Goal: Task Accomplishment & Management: Manage account settings

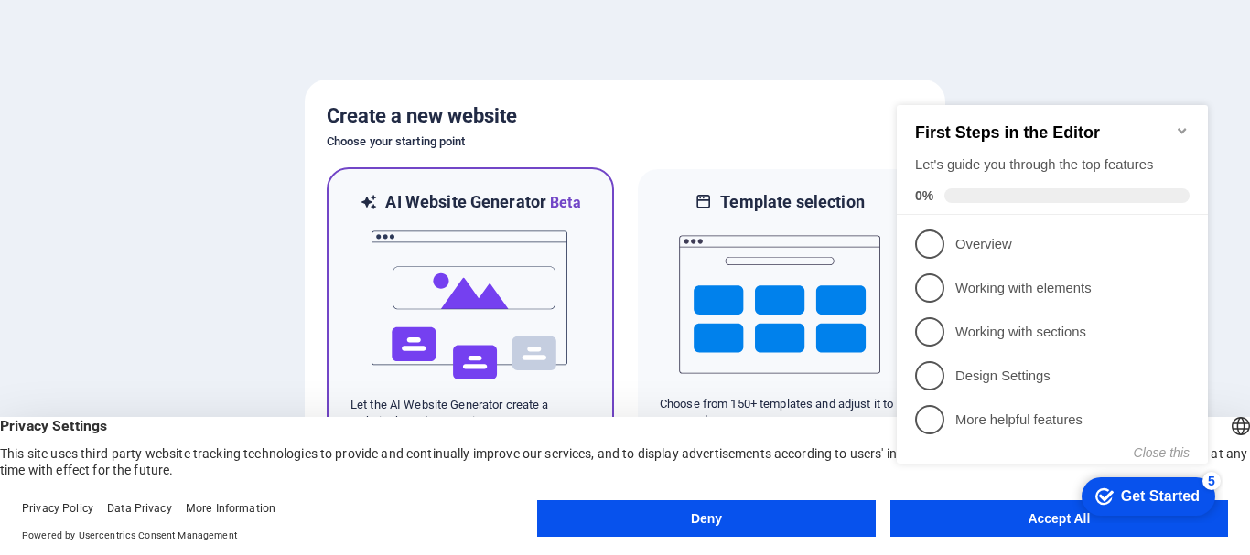
click at [551, 281] on img at bounding box center [470, 305] width 201 height 183
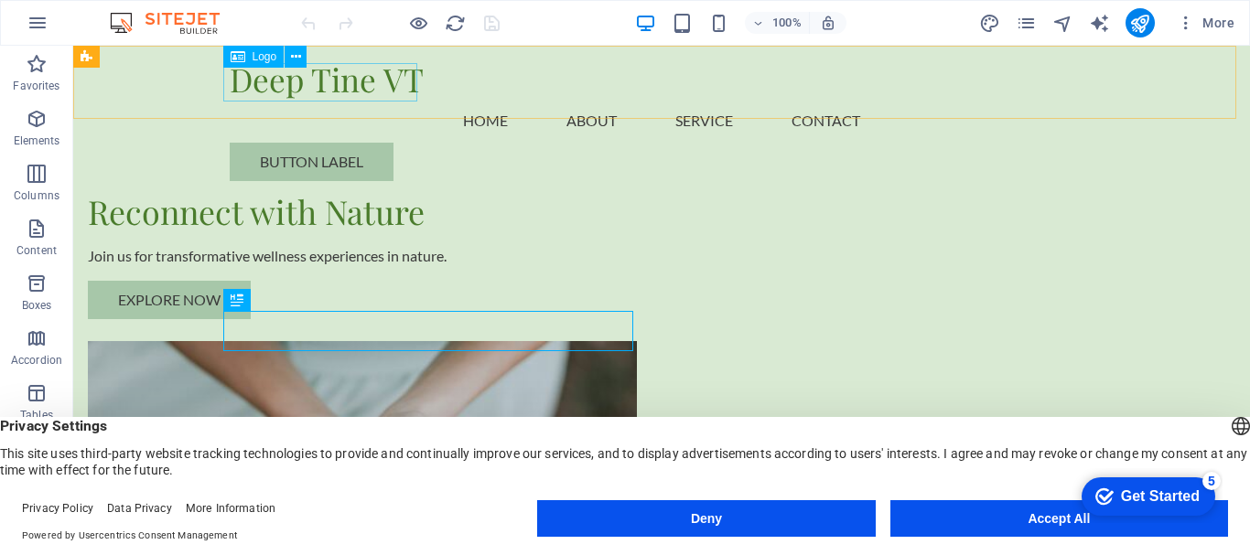
click at [356, 84] on div "Deep Tine VT" at bounding box center [662, 79] width 864 height 38
click at [350, 87] on div "Deep Tine VT" at bounding box center [662, 79] width 864 height 38
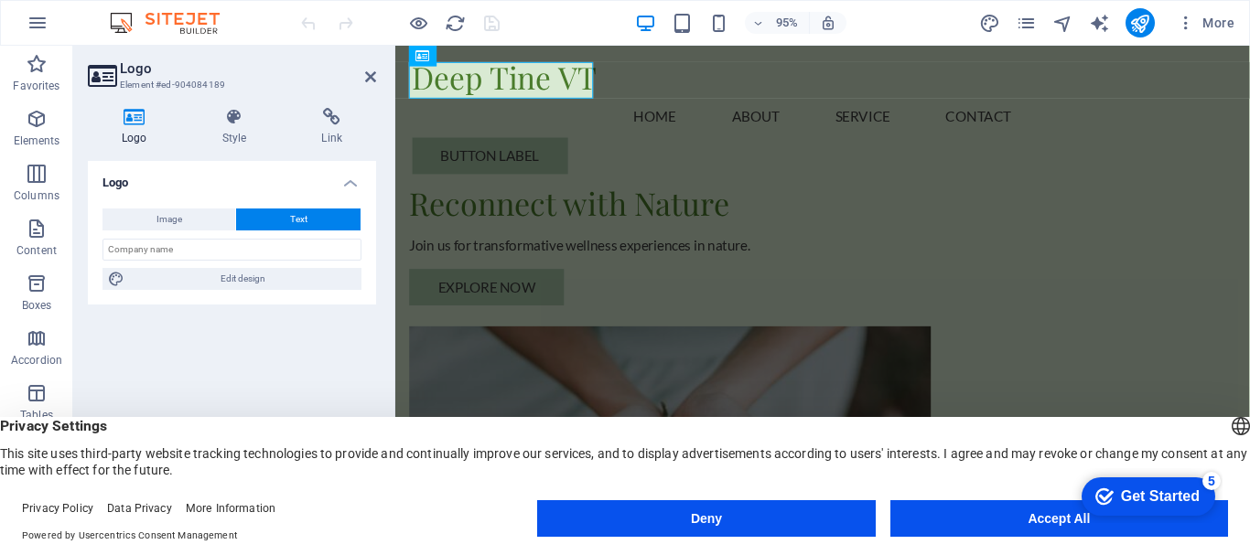
click at [312, 222] on button "Text" at bounding box center [298, 220] width 124 height 22
click at [508, 59] on icon at bounding box center [508, 56] width 9 height 18
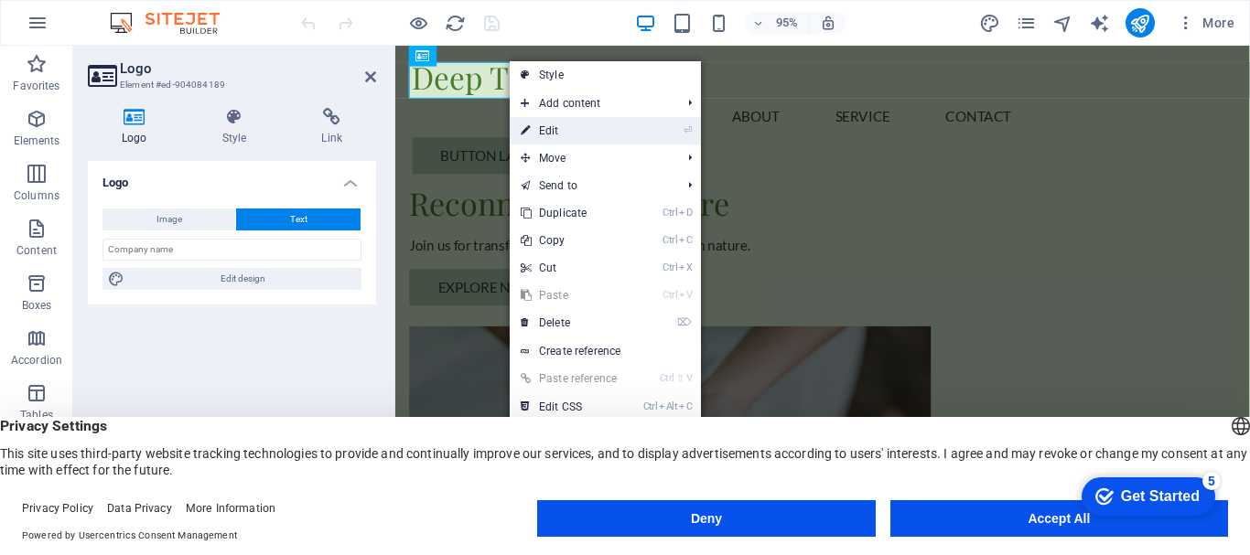
click at [544, 125] on link "⏎ Edit" at bounding box center [571, 130] width 123 height 27
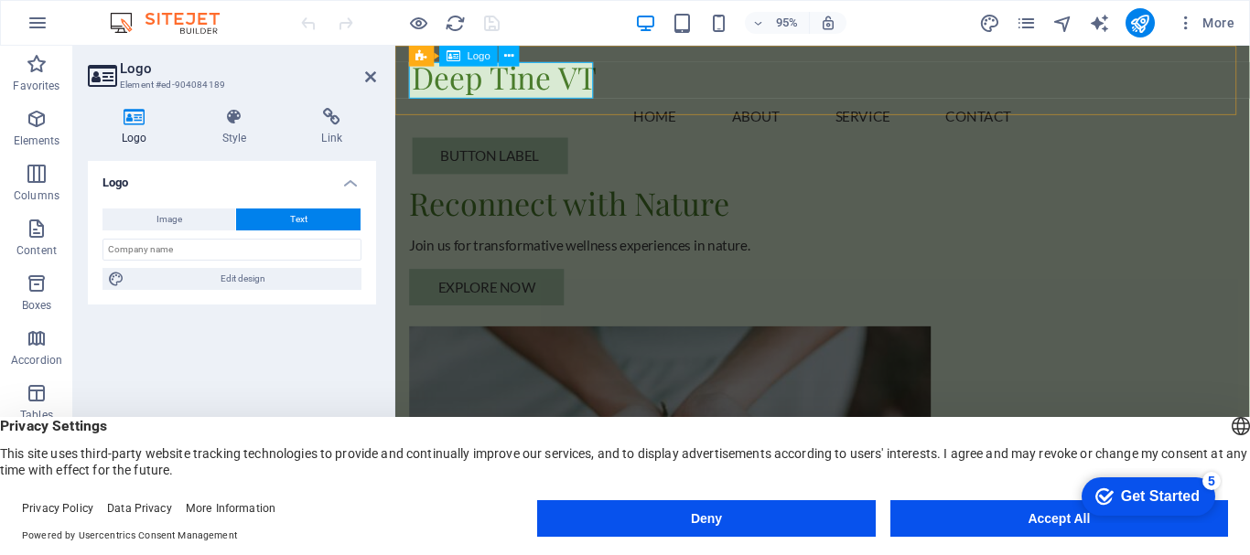
click at [537, 91] on div "Deep Tine VT" at bounding box center [846, 79] width 864 height 38
click at [538, 91] on div "Deep Tine VT" at bounding box center [846, 79] width 864 height 38
click at [564, 77] on div "Deep Tine VT" at bounding box center [846, 79] width 864 height 38
click at [574, 78] on div "Deep Tine VT" at bounding box center [846, 79] width 864 height 38
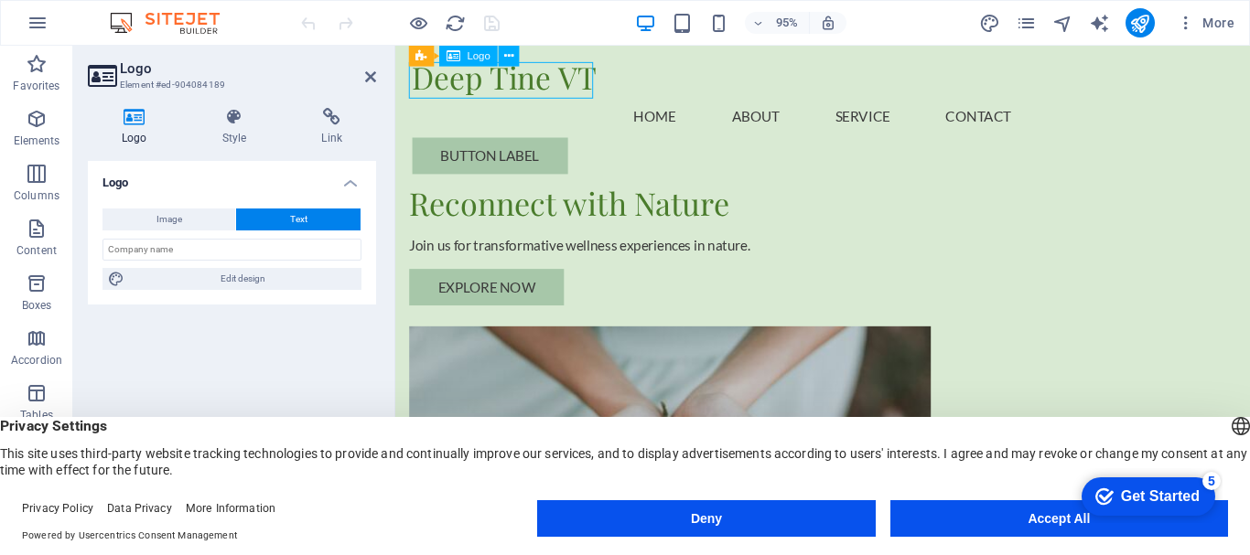
click at [574, 78] on div "Deep Tine VT" at bounding box center [846, 79] width 864 height 38
click at [1151, 143] on div "Button label" at bounding box center [846, 162] width 864 height 38
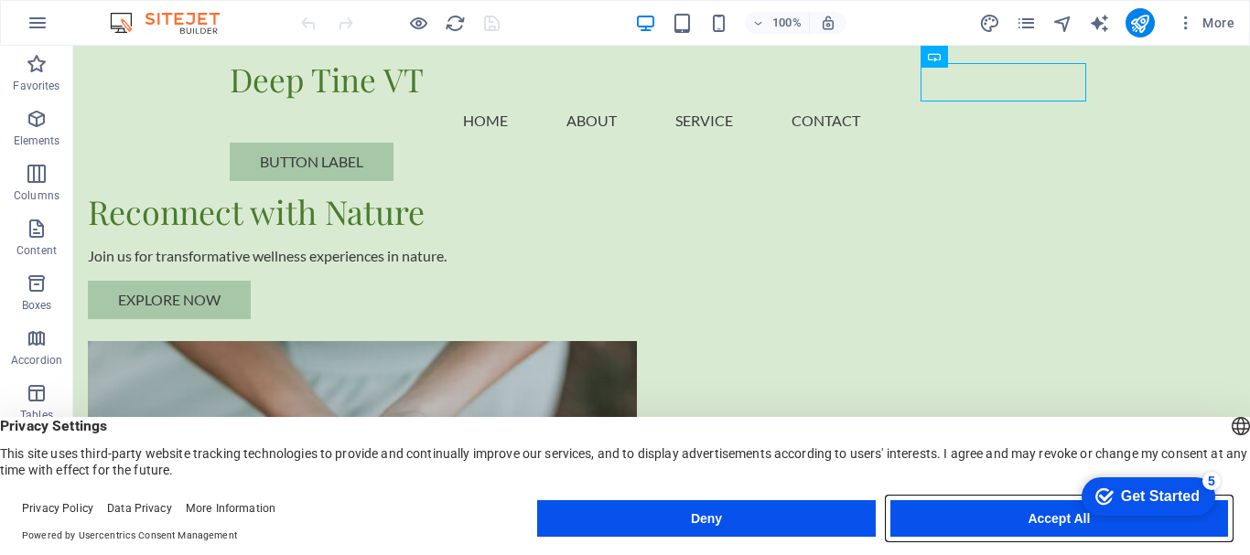
click at [1060, 517] on button "Accept All" at bounding box center [1059, 519] width 338 height 37
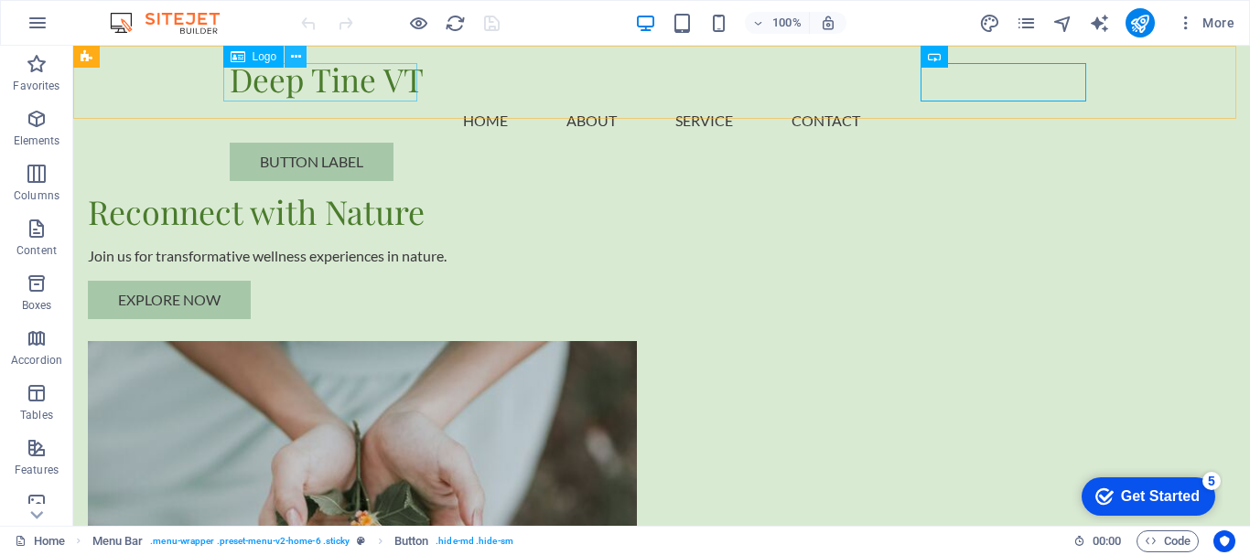
click at [296, 56] on icon at bounding box center [296, 57] width 10 height 19
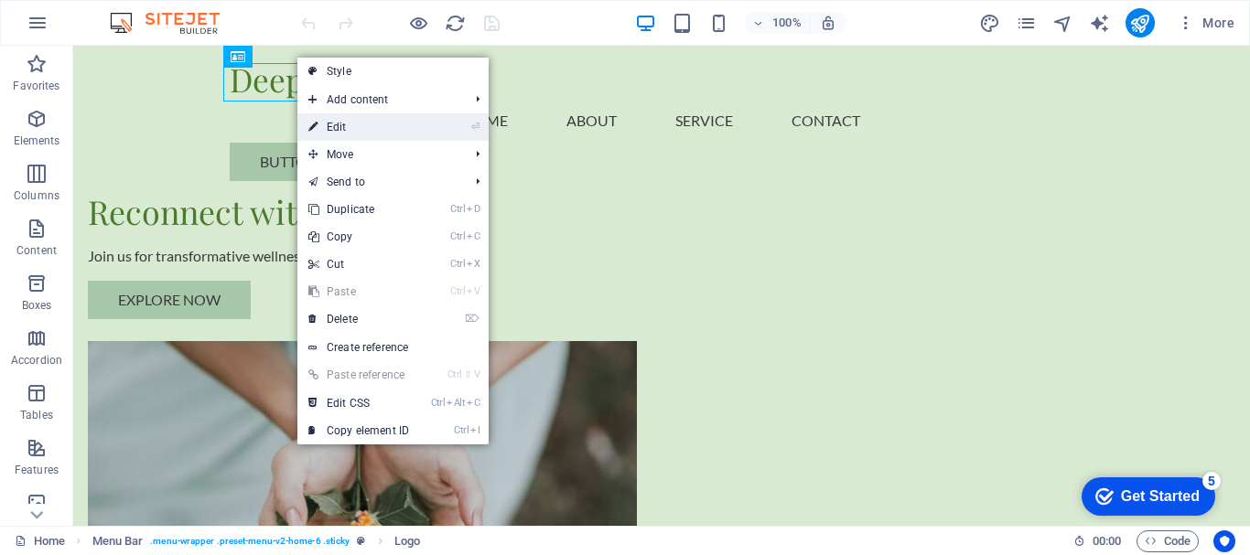
click at [329, 129] on link "⏎ Edit" at bounding box center [358, 126] width 123 height 27
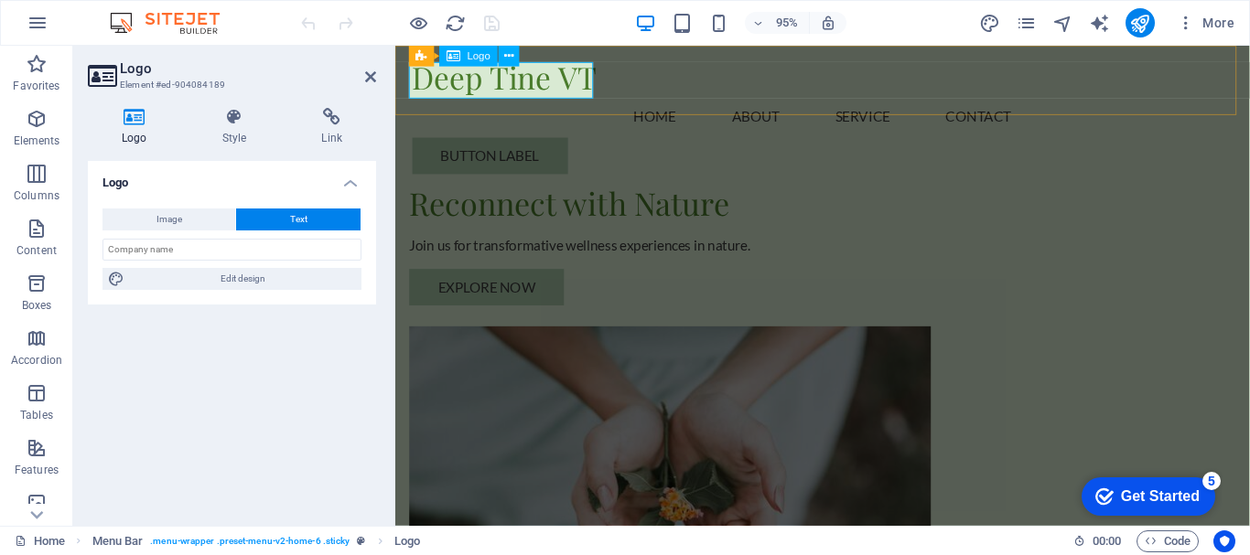
click at [423, 78] on div "Deep Tine VT" at bounding box center [846, 79] width 864 height 38
click at [466, 91] on div "Deep Tine VT" at bounding box center [846, 79] width 864 height 38
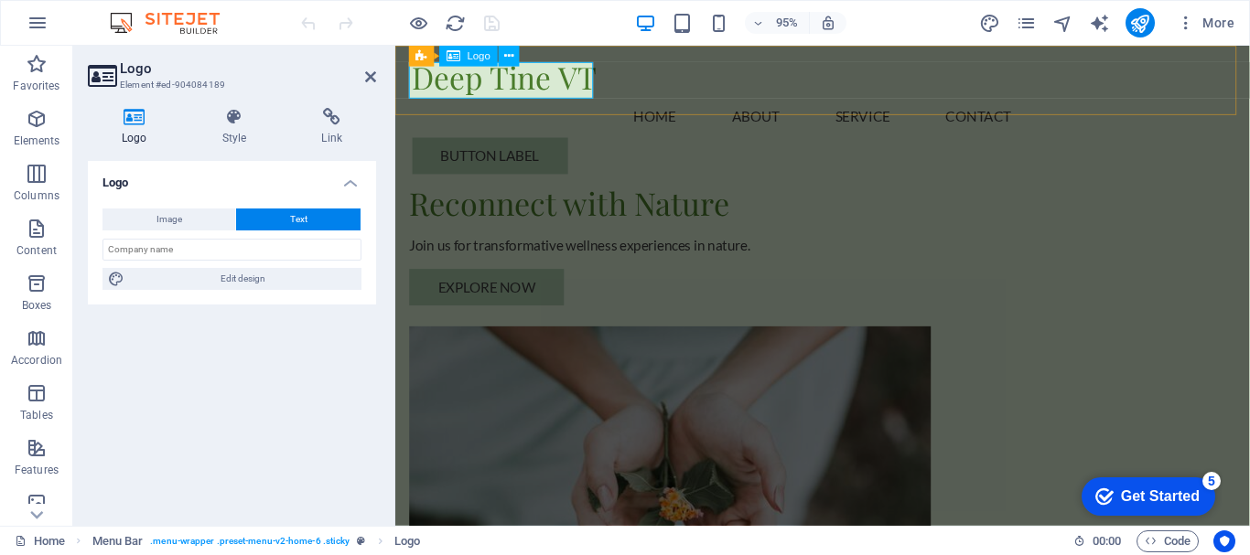
click at [585, 93] on div "Deep Tine VT" at bounding box center [846, 79] width 864 height 38
click at [557, 89] on div "Deep Tine VT" at bounding box center [846, 79] width 864 height 38
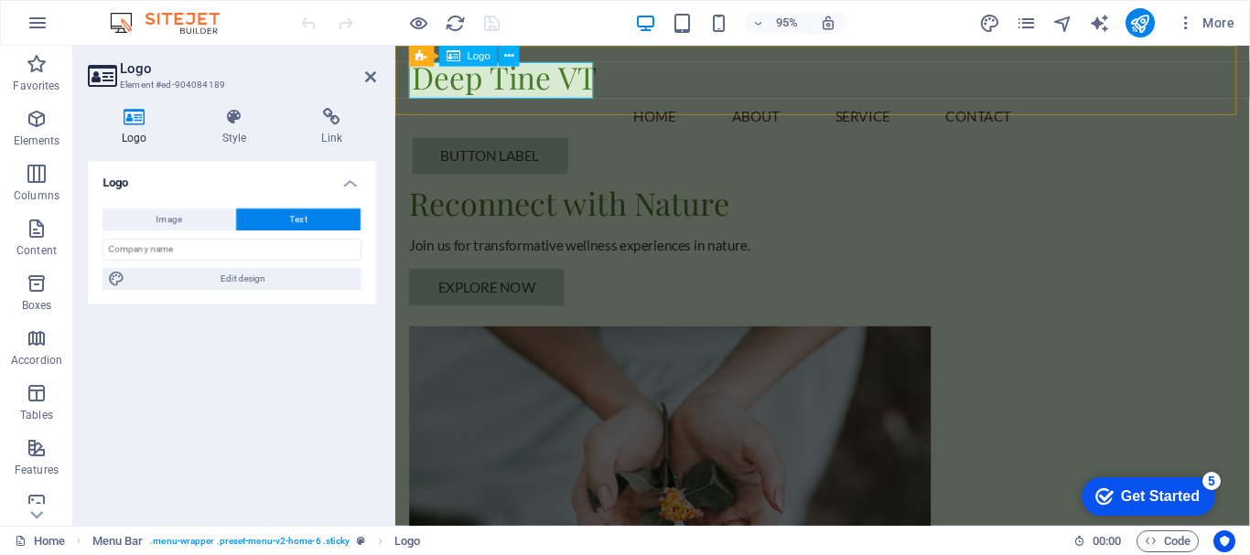
click at [557, 89] on div "Deep Tine VT" at bounding box center [846, 79] width 864 height 38
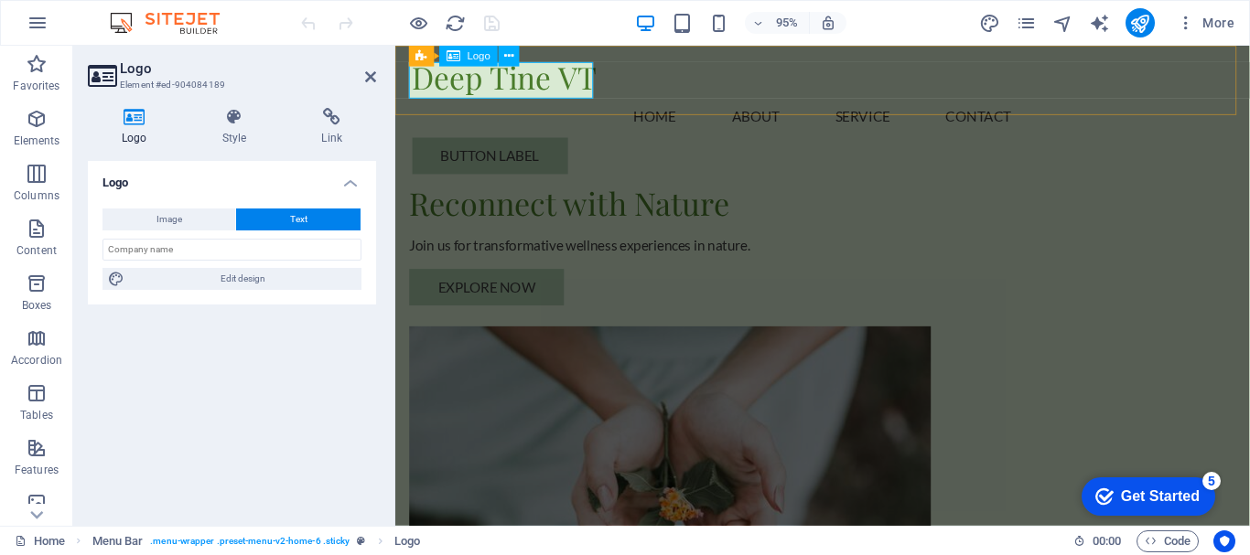
click at [557, 89] on div "Deep Tine VT" at bounding box center [846, 79] width 864 height 38
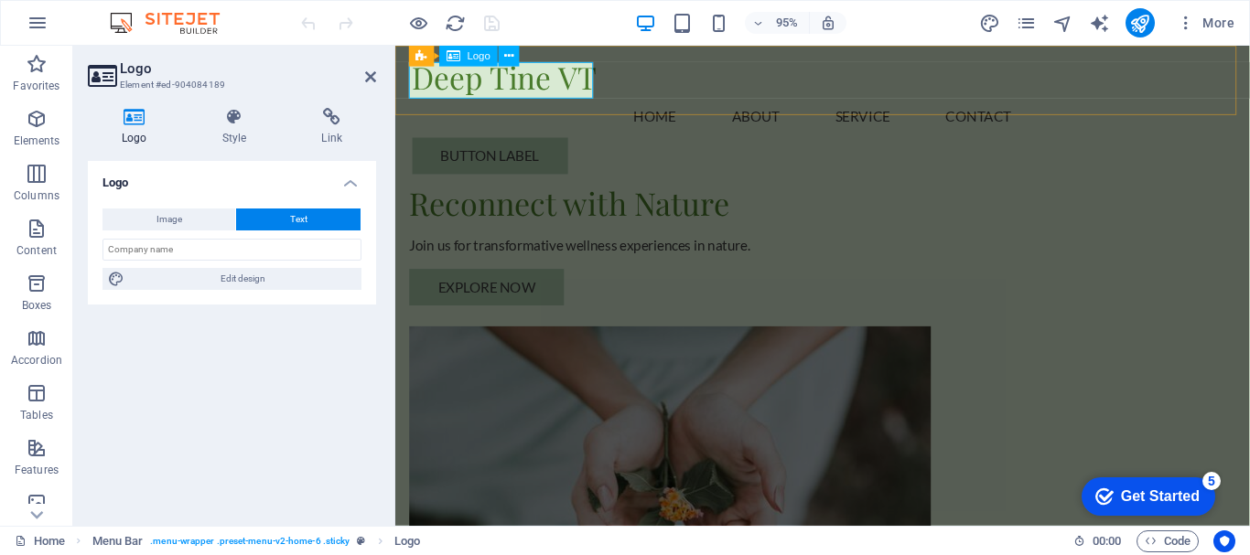
click at [557, 89] on div "Deep Tine VT" at bounding box center [846, 79] width 864 height 38
click at [512, 59] on icon at bounding box center [508, 56] width 9 height 18
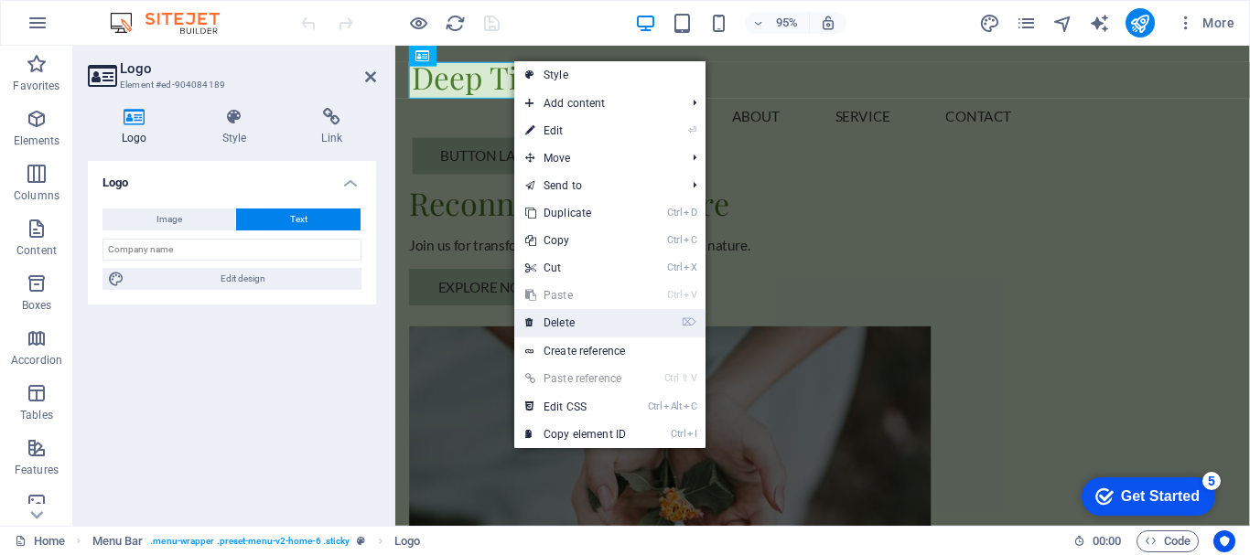
click at [565, 323] on link "⌦ Delete" at bounding box center [575, 322] width 123 height 27
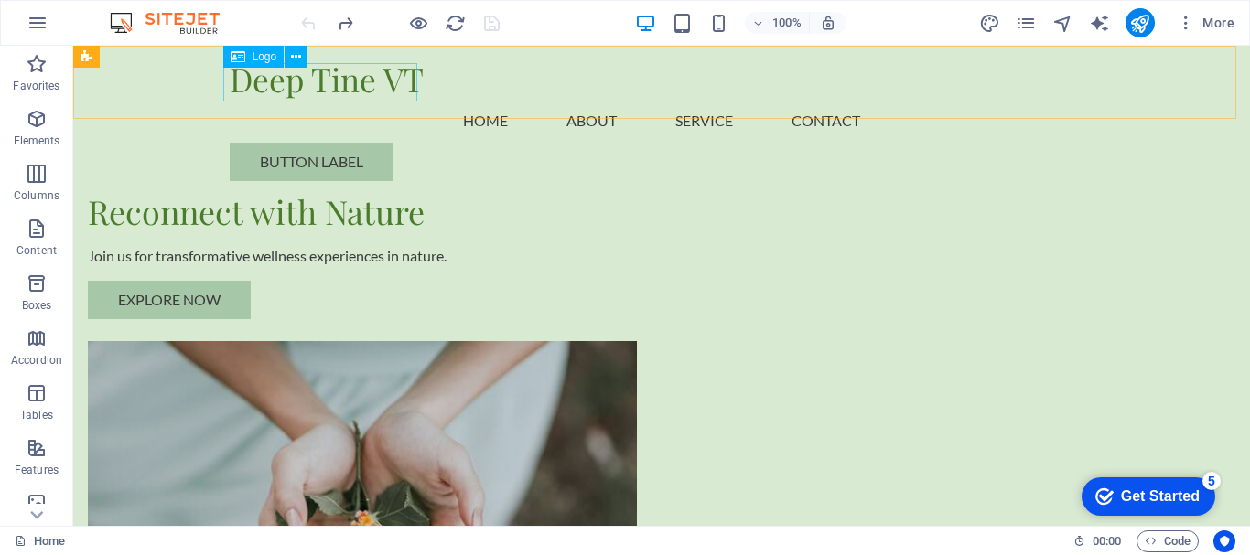
click at [262, 59] on span "Logo" at bounding box center [265, 56] width 25 height 11
click at [258, 55] on span "Logo" at bounding box center [265, 56] width 25 height 11
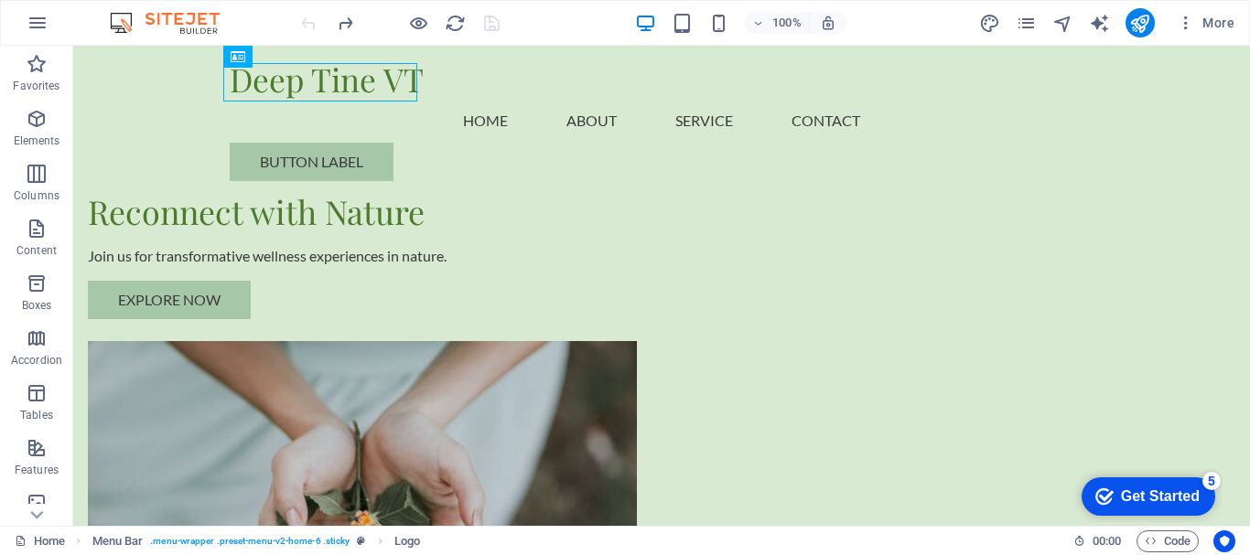
click at [1137, 501] on div "Get Started" at bounding box center [1160, 497] width 79 height 16
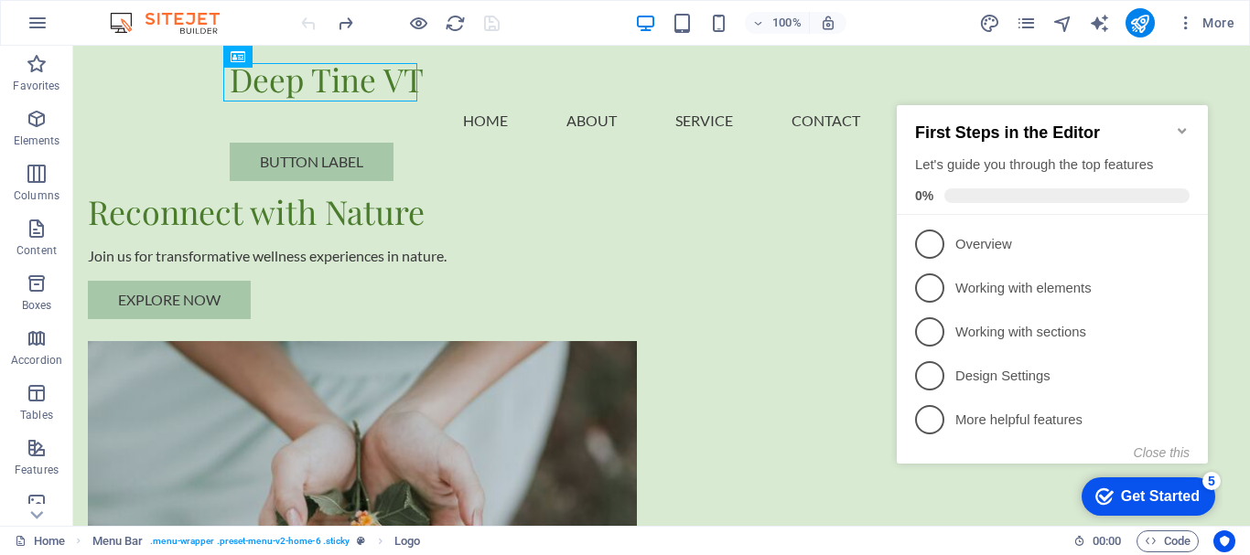
click at [1182, 124] on icon "Minimize checklist" at bounding box center [1182, 131] width 15 height 15
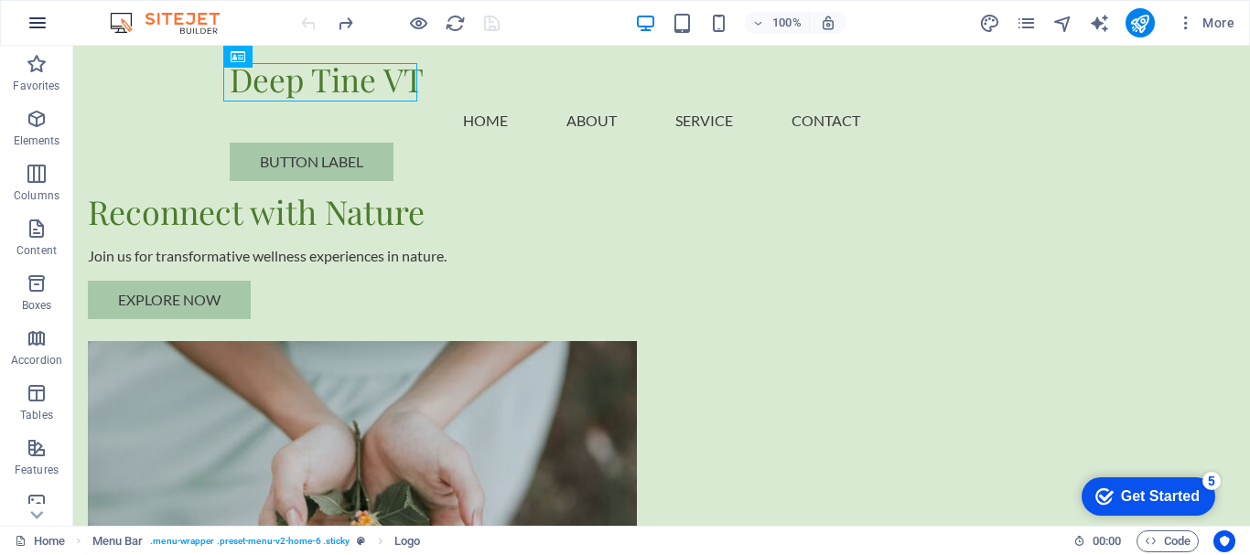
click at [43, 15] on icon "button" at bounding box center [38, 23] width 22 height 22
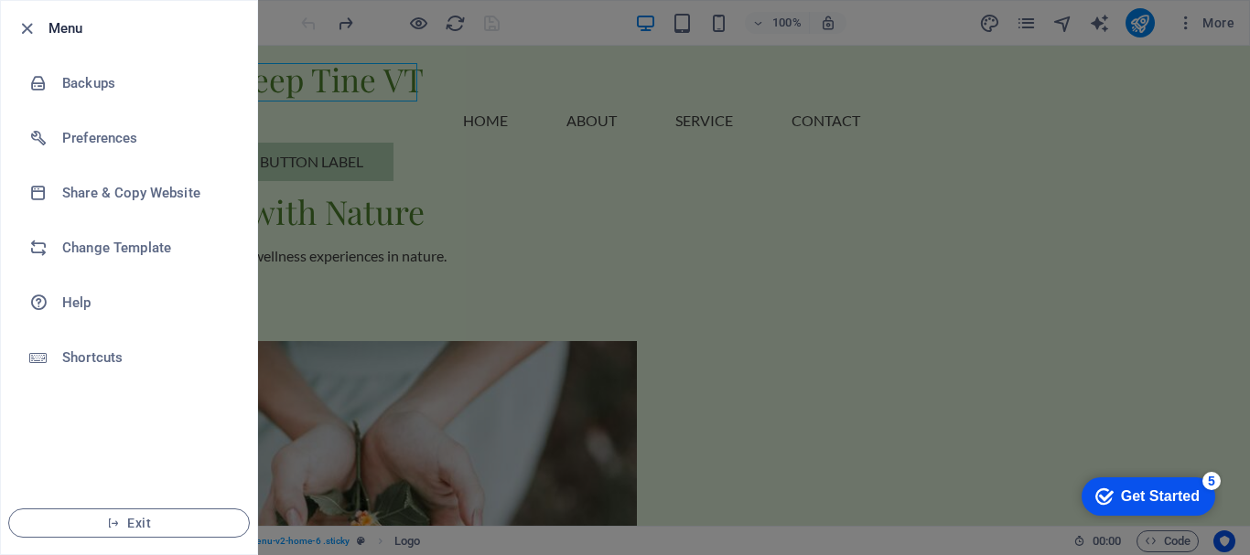
click at [43, 15] on li "Menu" at bounding box center [129, 28] width 256 height 55
click at [17, 41] on li "Menu" at bounding box center [129, 28] width 256 height 55
click at [30, 28] on icon "button" at bounding box center [26, 28] width 21 height 21
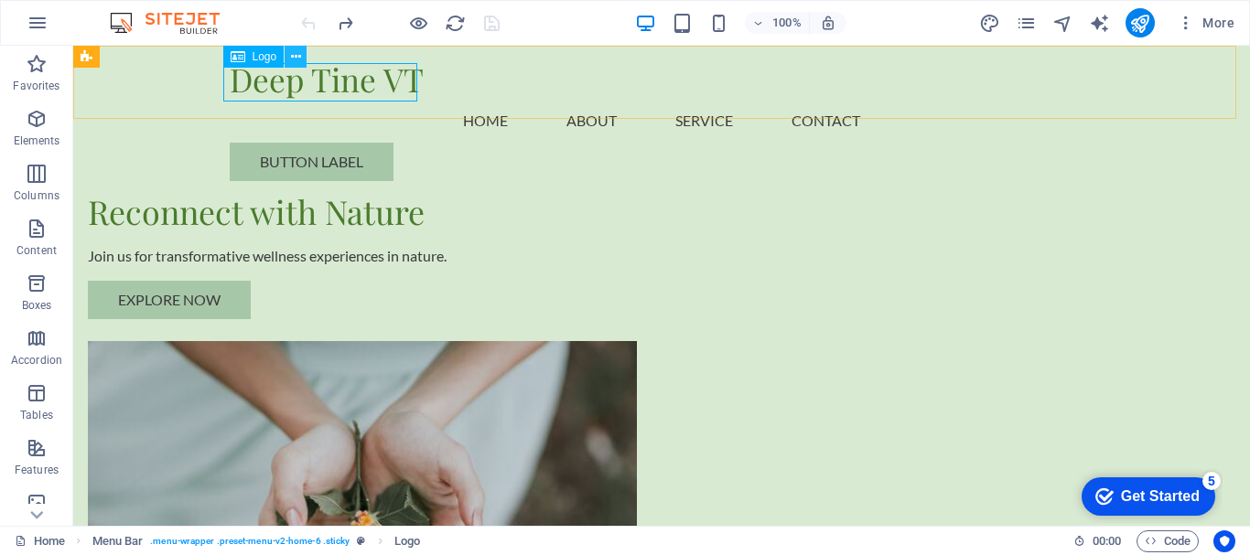
click at [301, 61] on button at bounding box center [296, 57] width 22 height 22
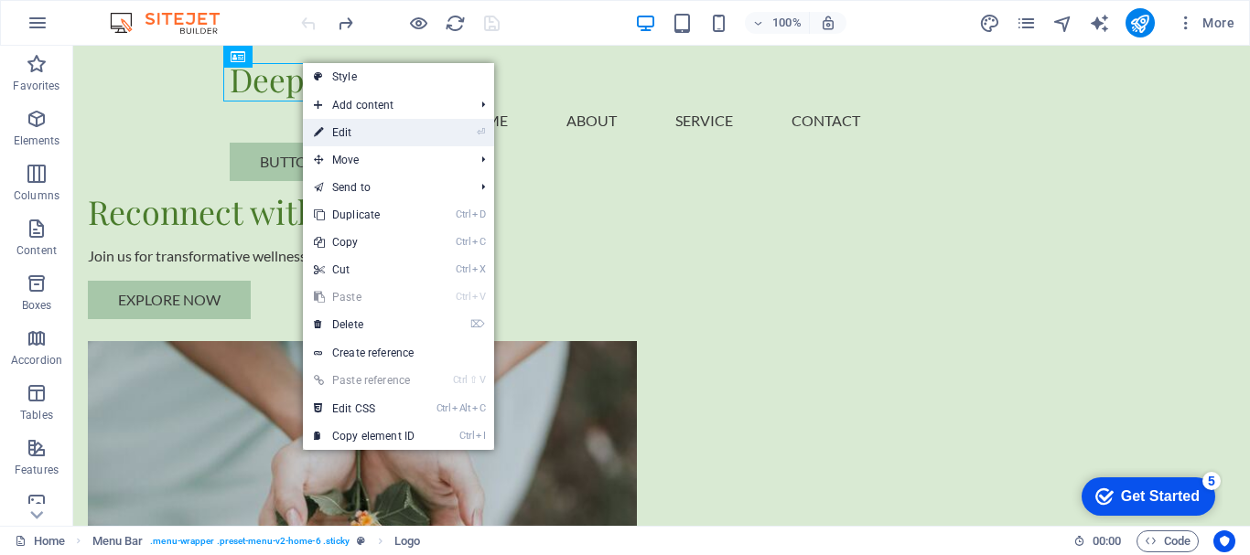
click at [345, 136] on link "⏎ Edit" at bounding box center [364, 132] width 123 height 27
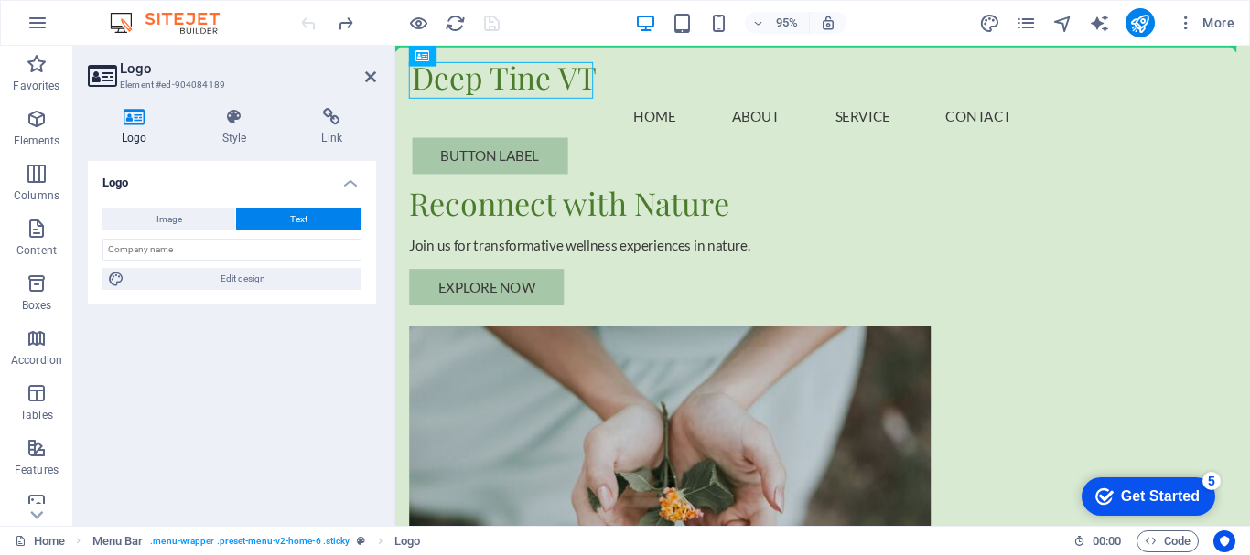
drag, startPoint x: 422, startPoint y: 83, endPoint x: 548, endPoint y: 92, distance: 126.6
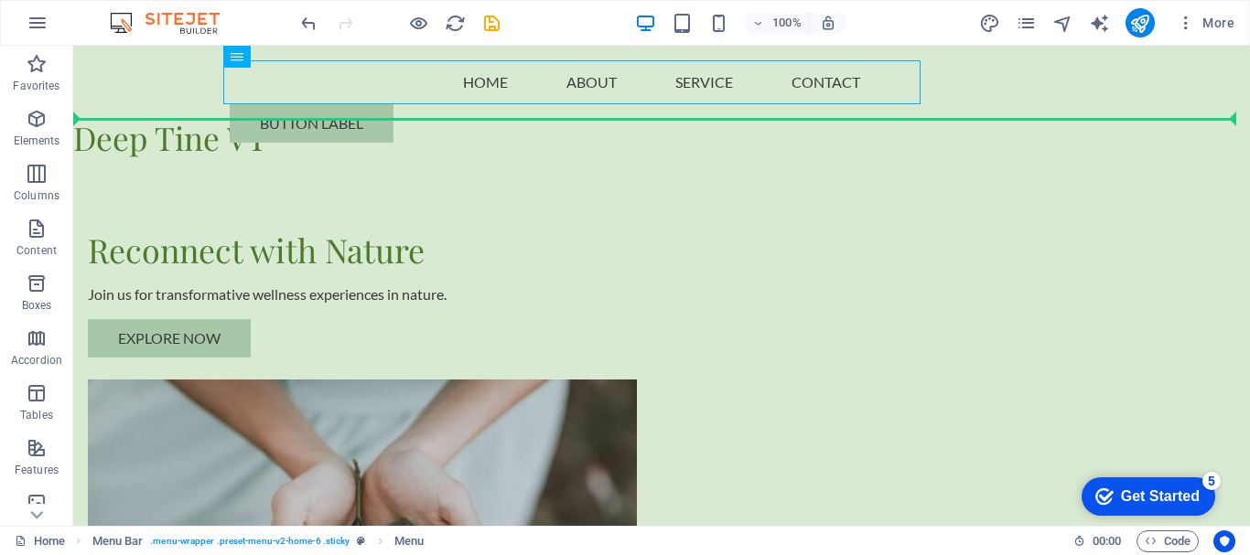
drag, startPoint x: 226, startPoint y: 92, endPoint x: 626, endPoint y: 108, distance: 400.2
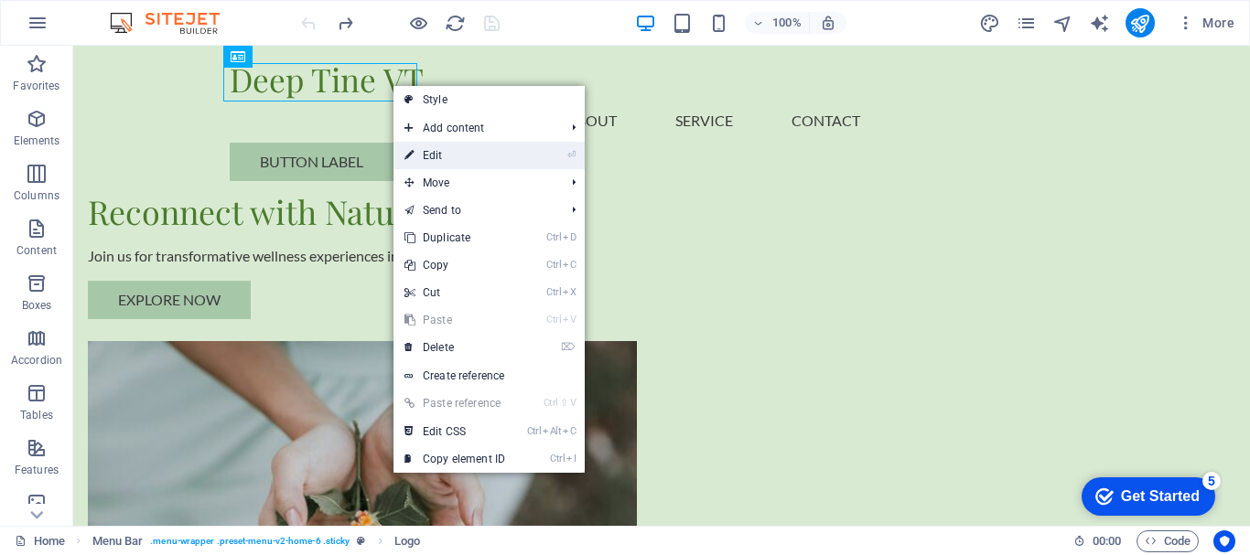
click at [412, 156] on icon at bounding box center [408, 155] width 9 height 27
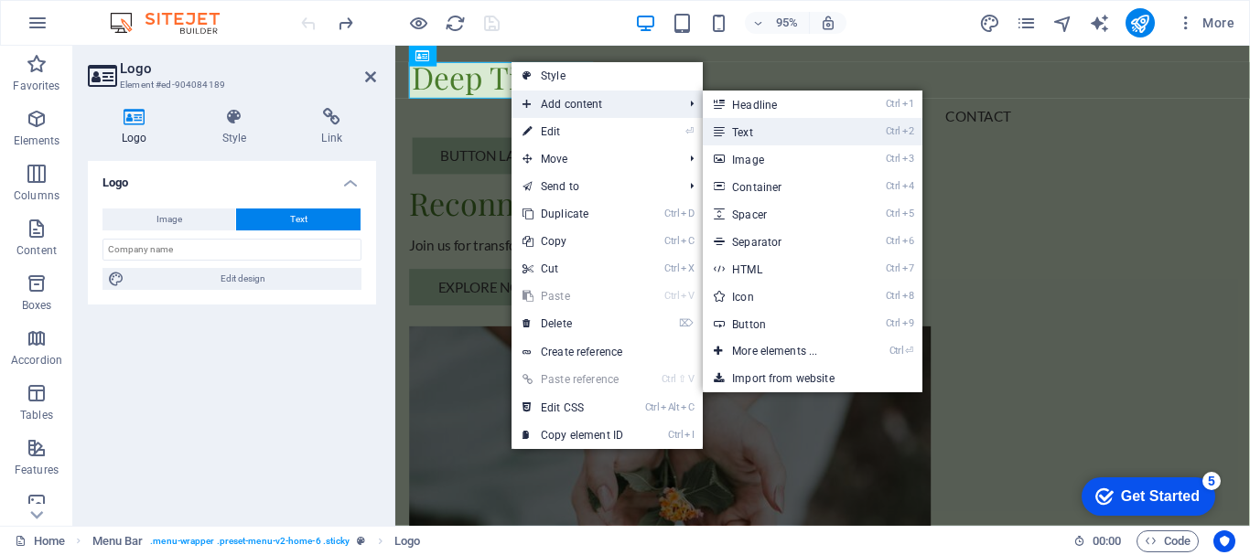
click at [738, 127] on link "Ctrl 2 Text" at bounding box center [778, 131] width 151 height 27
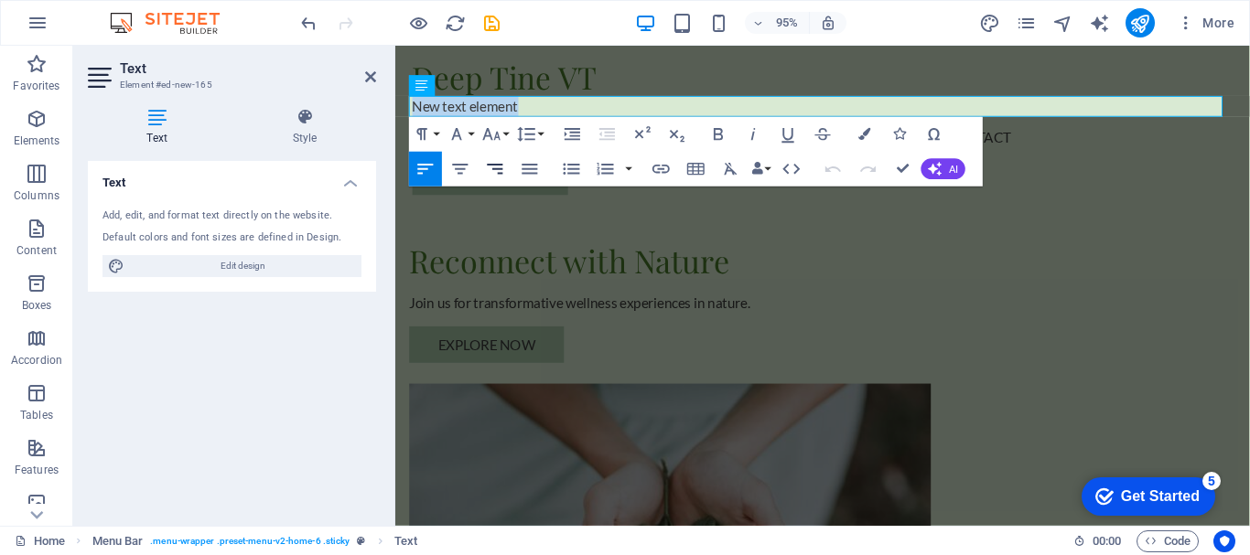
click at [491, 167] on icon "button" at bounding box center [495, 169] width 21 height 21
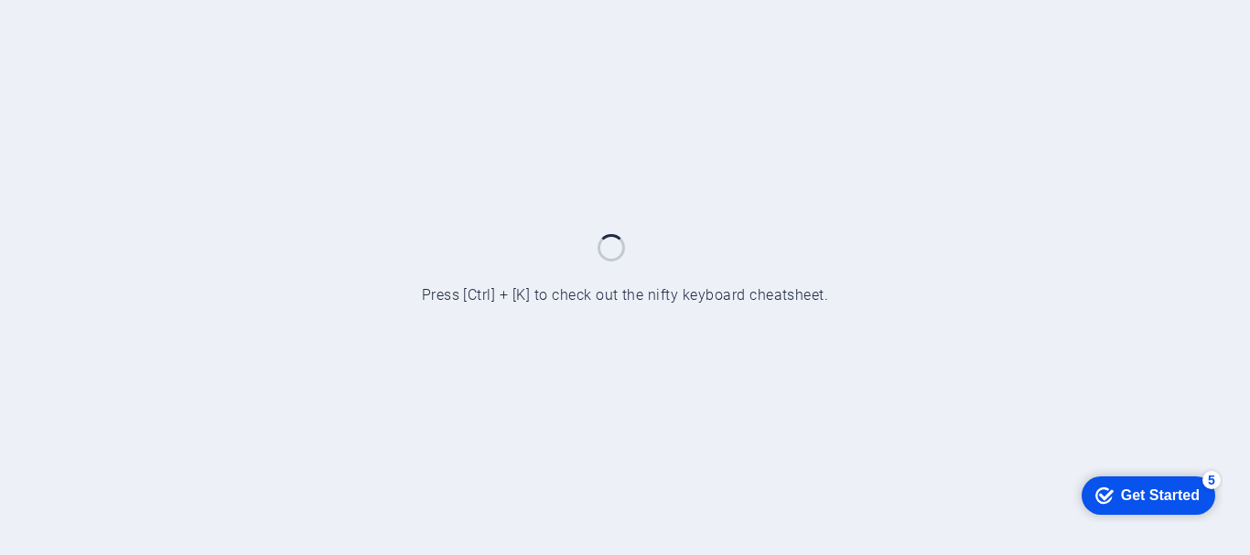
click at [1153, 496] on div "Get Started" at bounding box center [1160, 495] width 79 height 16
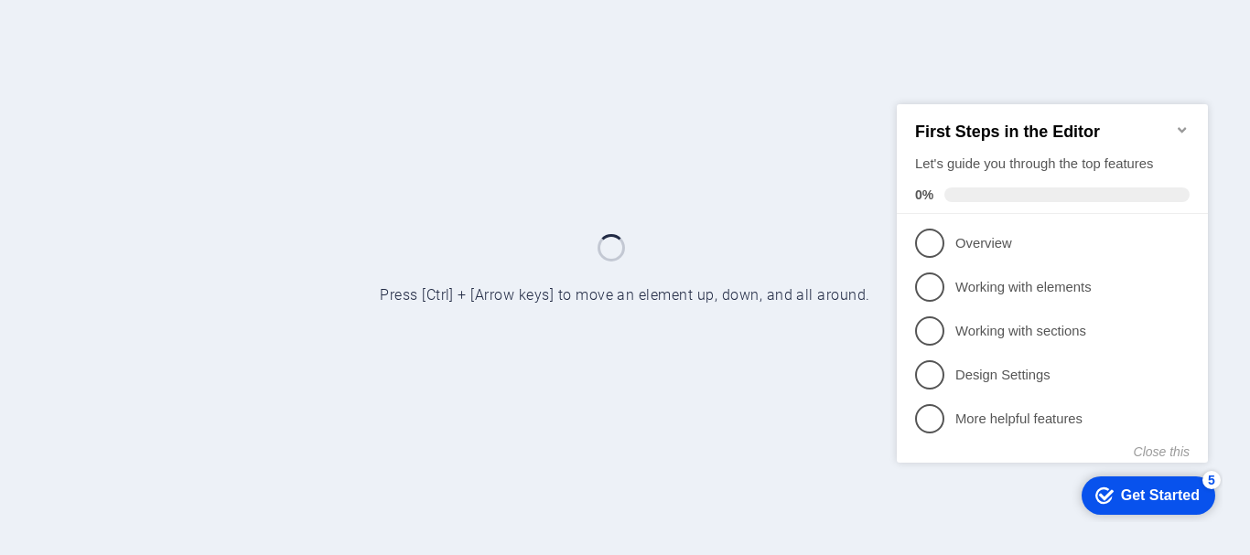
click at [1108, 491] on icon "checkmark" at bounding box center [1104, 495] width 18 height 18
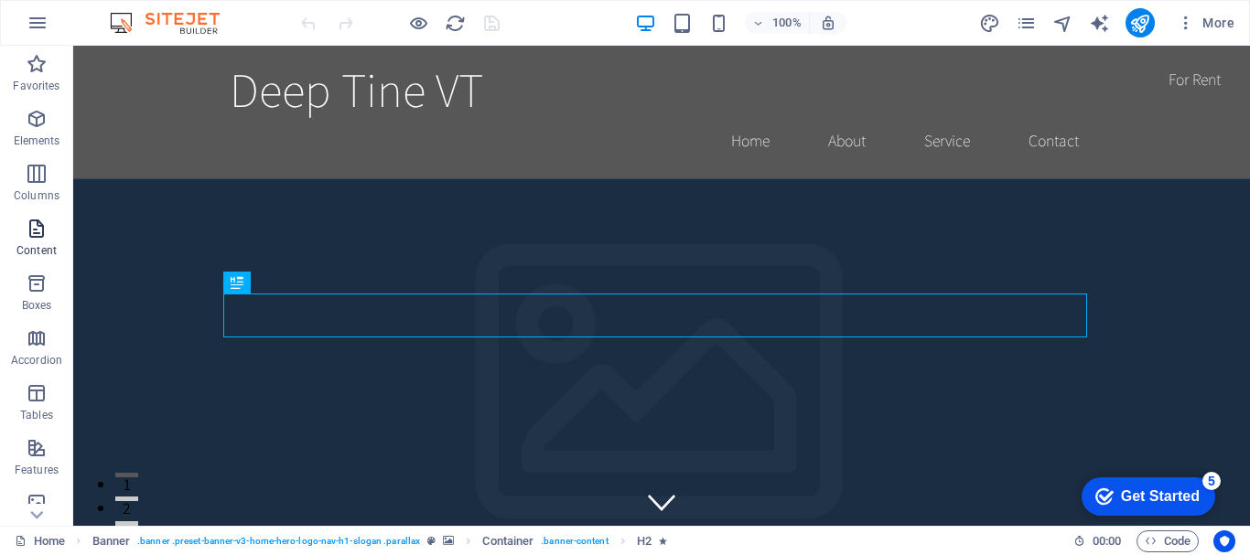
click at [38, 233] on icon "button" at bounding box center [37, 229] width 22 height 22
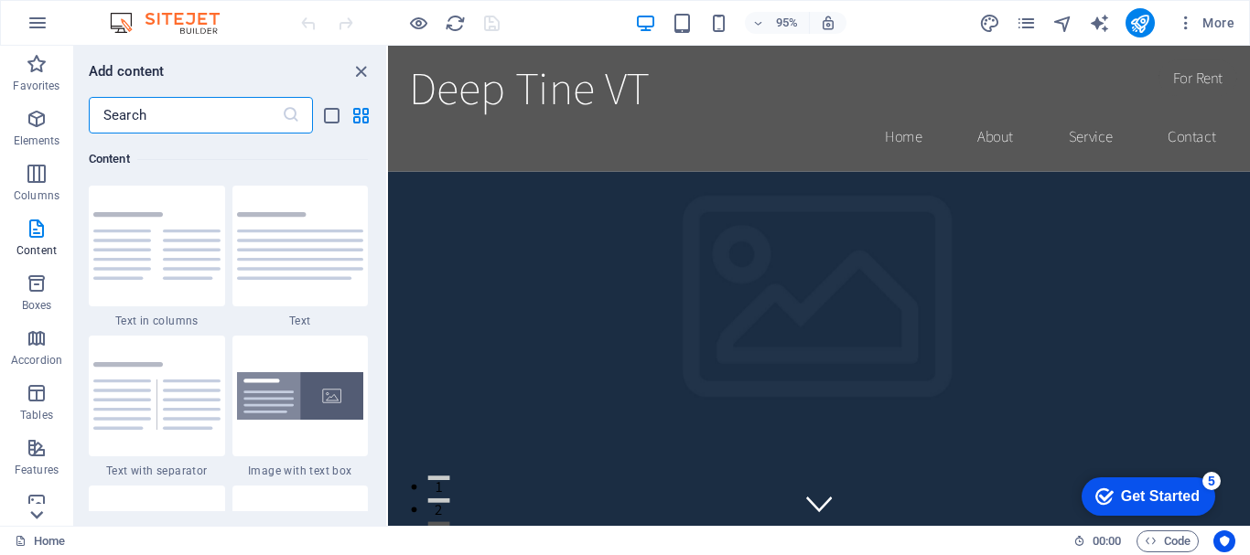
click at [45, 70] on icon at bounding box center [37, 57] width 26 height 26
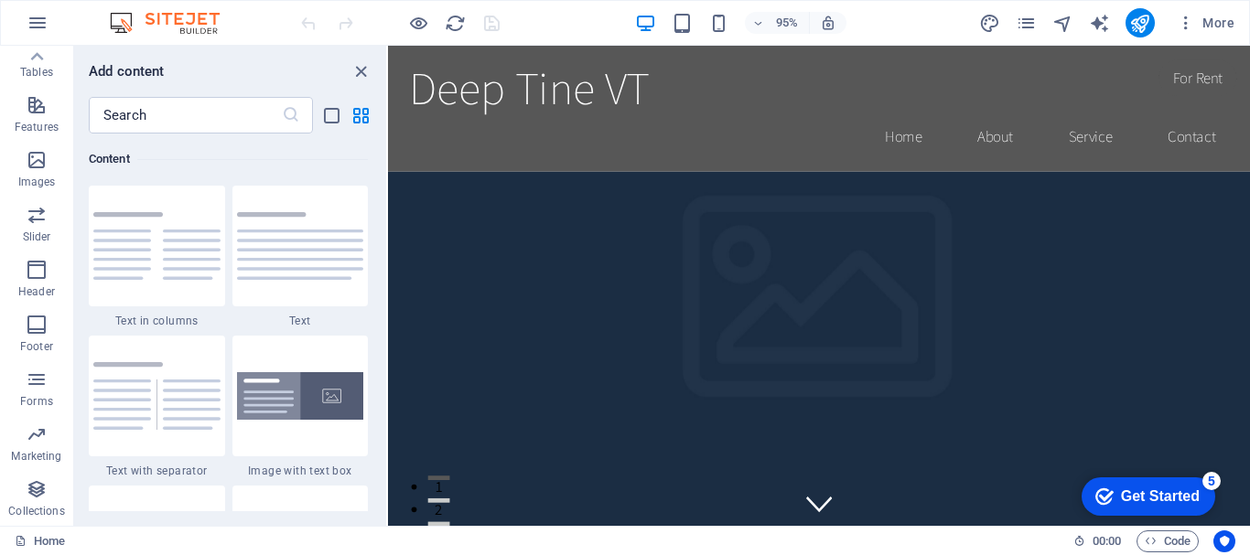
click at [45, 513] on p "Collections" at bounding box center [36, 511] width 56 height 15
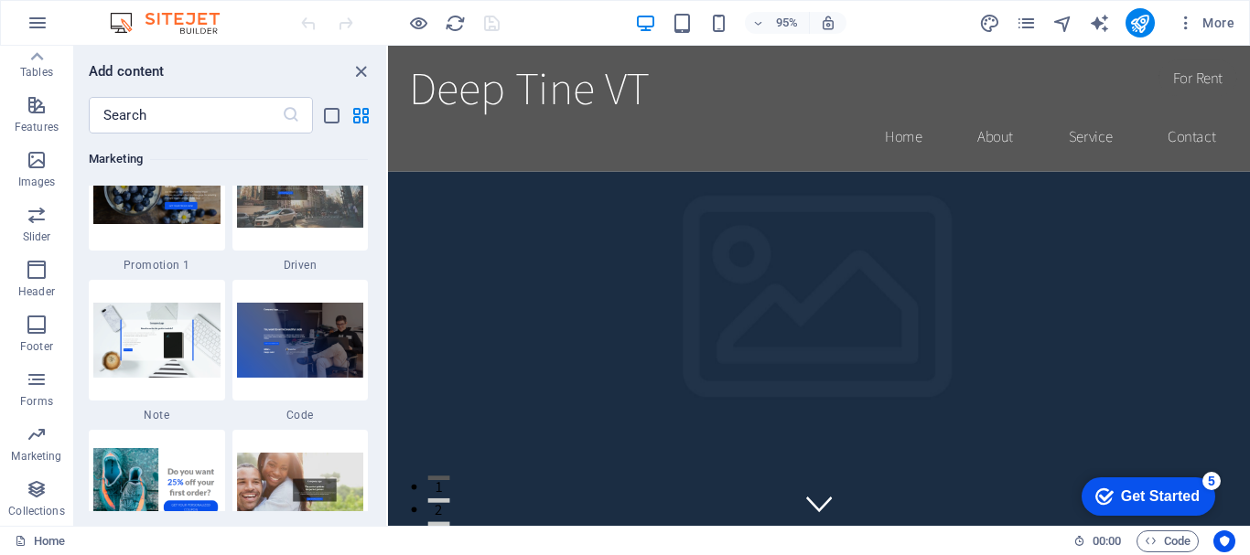
scroll to position [16751, 0]
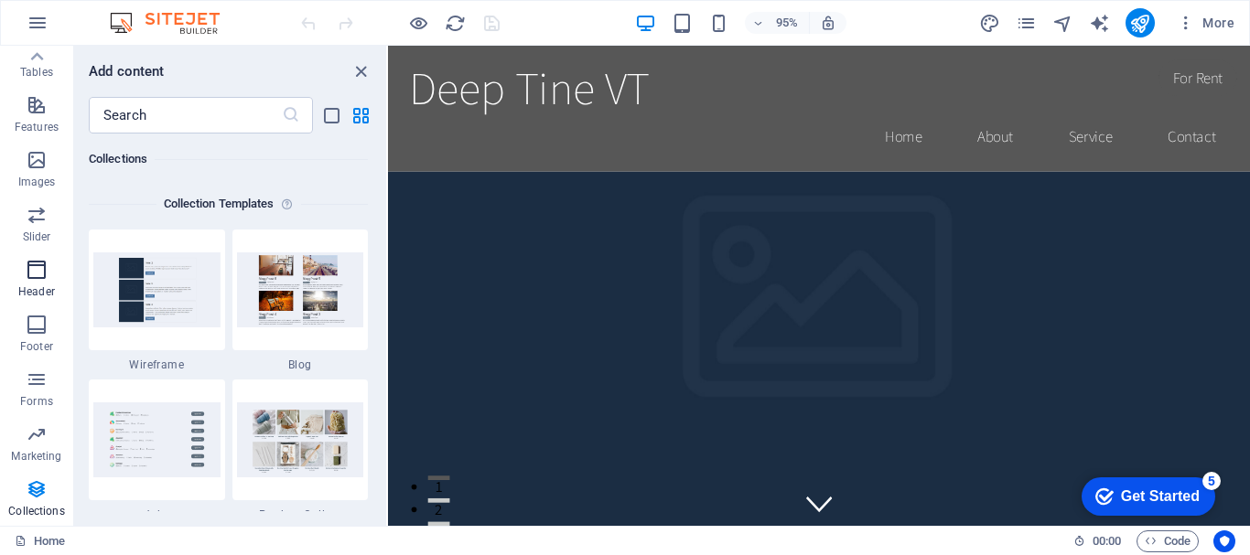
click at [40, 275] on icon "button" at bounding box center [37, 270] width 22 height 22
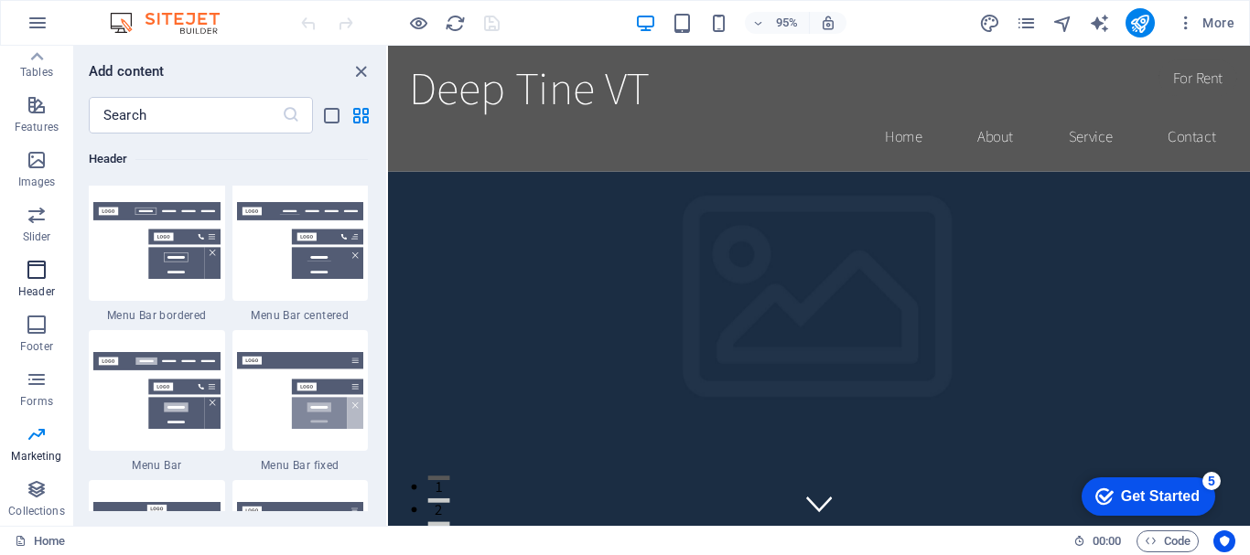
scroll to position [11019, 0]
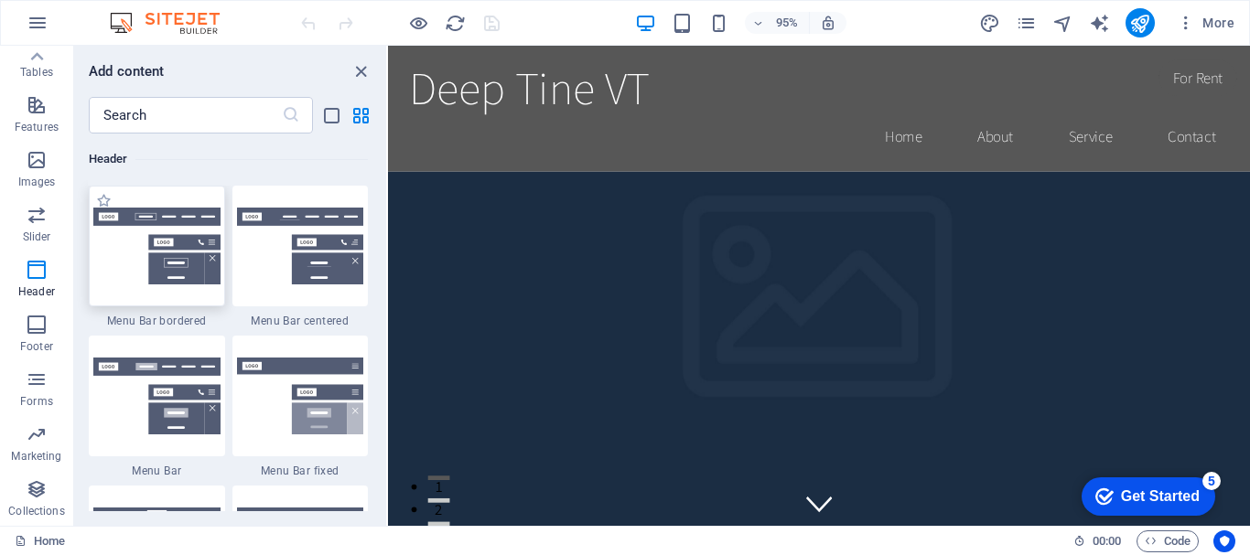
click at [124, 216] on img at bounding box center [156, 246] width 127 height 77
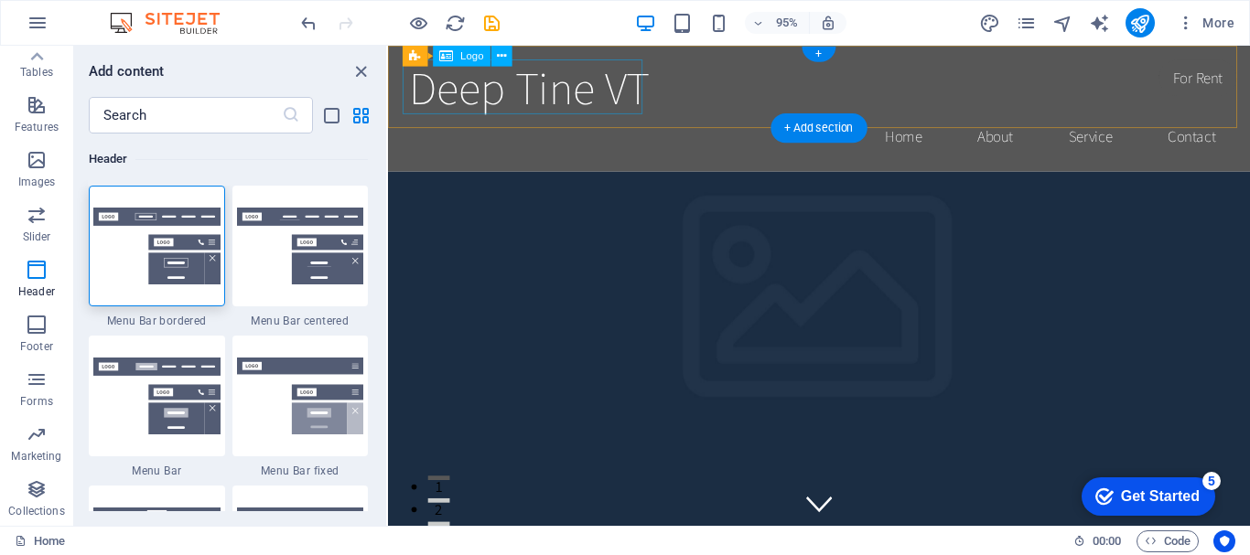
click at [564, 92] on div "Deep Tine VT" at bounding box center [842, 89] width 864 height 58
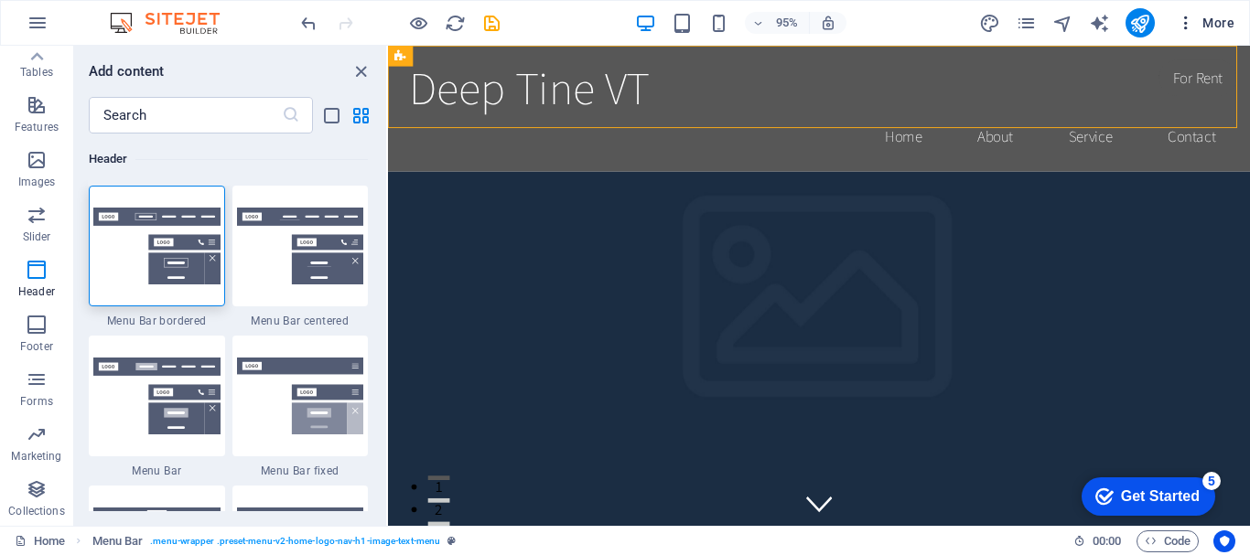
click at [1187, 27] on icon "button" at bounding box center [1186, 23] width 18 height 18
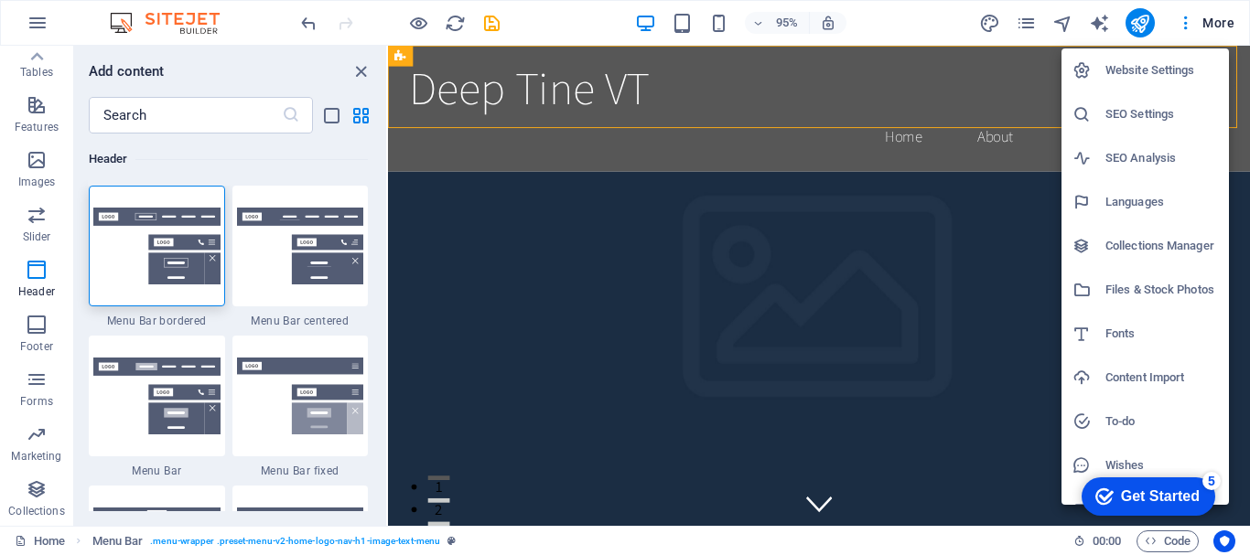
click at [1149, 71] on h6 "Website Settings" at bounding box center [1161, 70] width 113 height 22
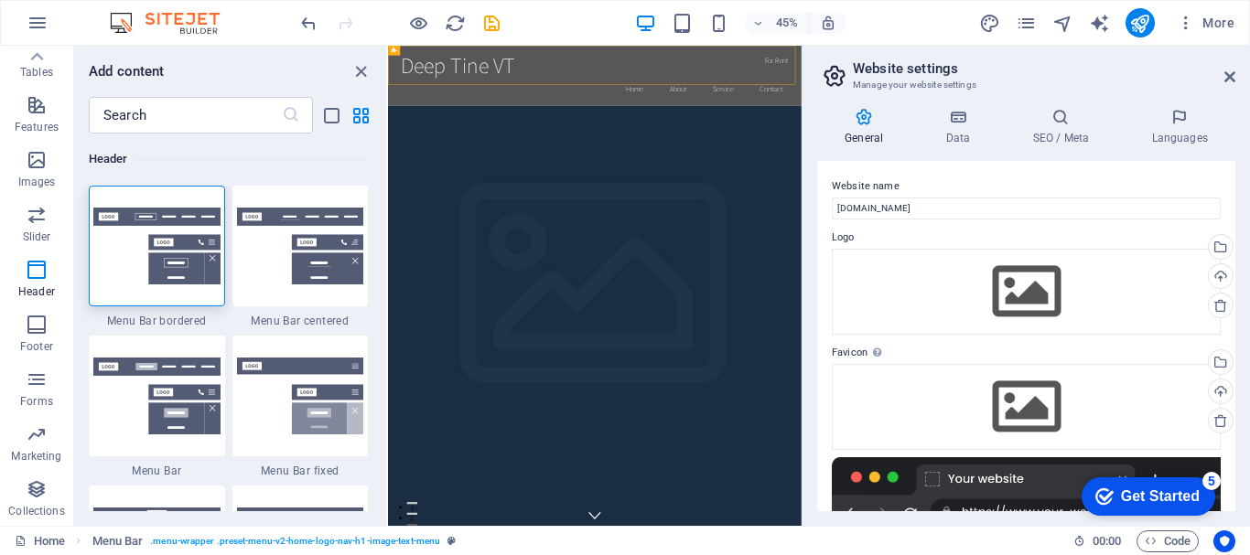
drag, startPoint x: 1243, startPoint y: 261, endPoint x: 1249, endPoint y: 390, distance: 129.2
click at [1249, 390] on div "General Data SEO / Meta Languages Website name [DOMAIN_NAME] Logo Drag files he…" at bounding box center [1026, 309] width 447 height 433
click at [959, 115] on icon at bounding box center [958, 117] width 80 height 18
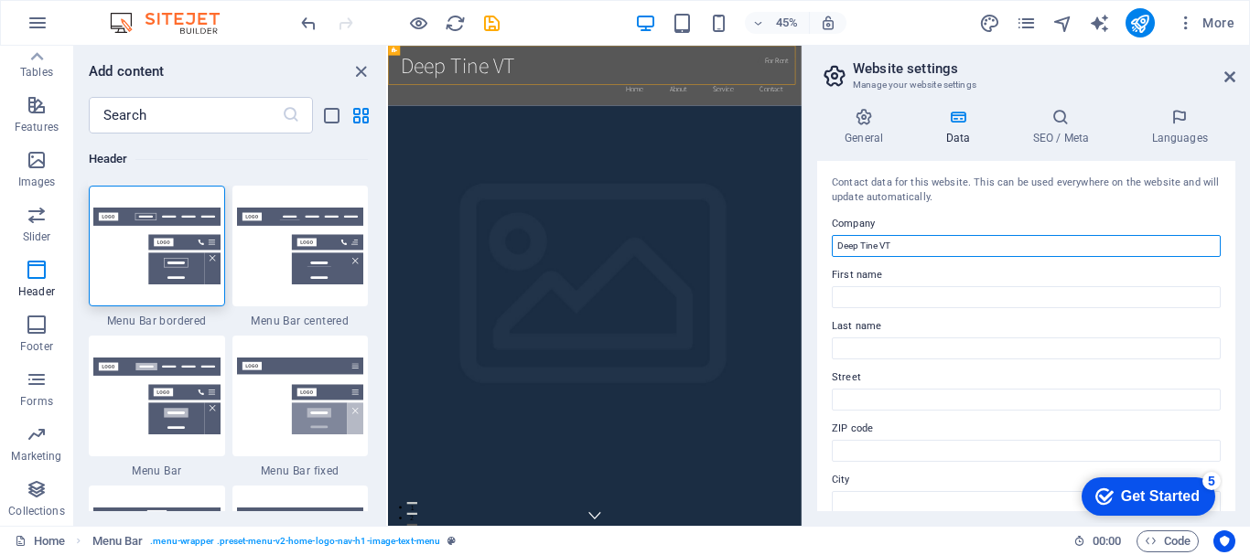
click at [874, 251] on input "Deep Tine VT" at bounding box center [1026, 246] width 389 height 22
type input "Deep Time VT"
click at [1231, 79] on icon at bounding box center [1229, 77] width 11 height 15
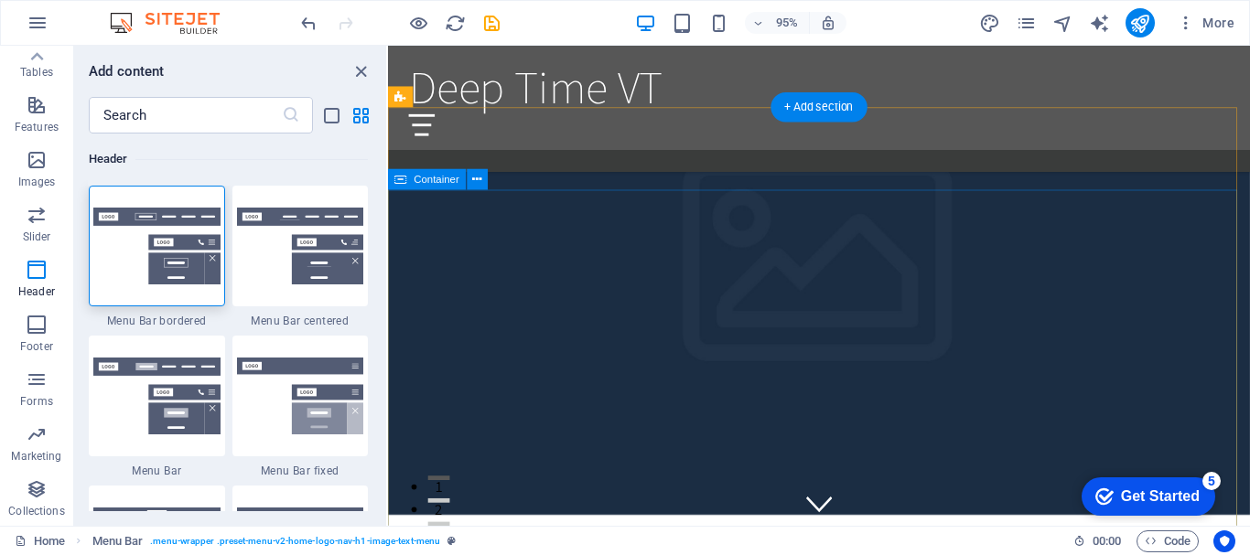
scroll to position [1098, 0]
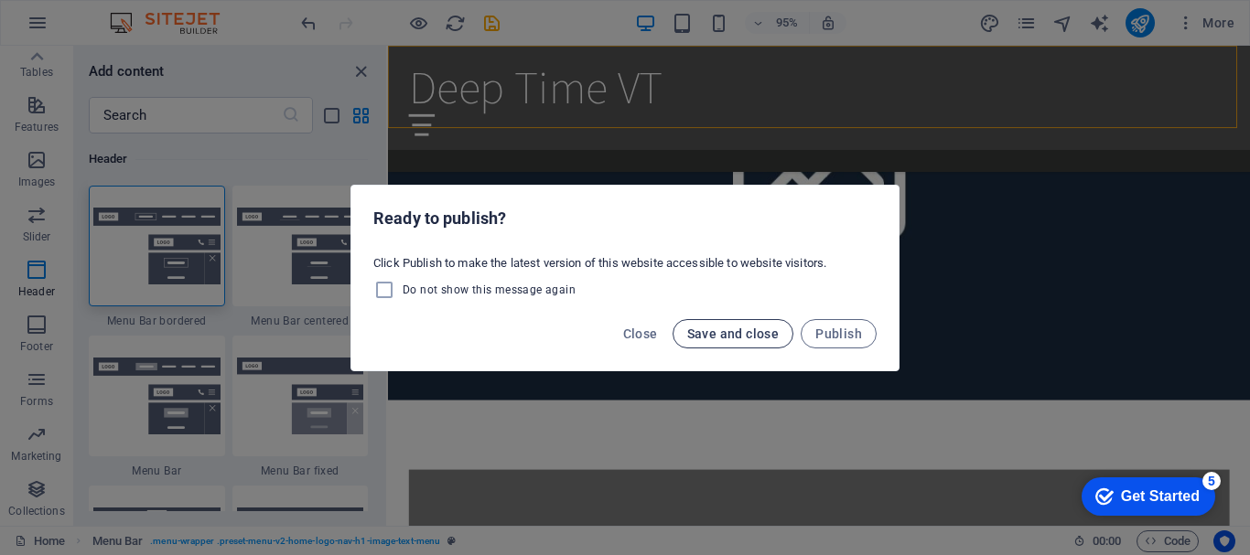
click at [736, 337] on span "Save and close" at bounding box center [733, 334] width 92 height 15
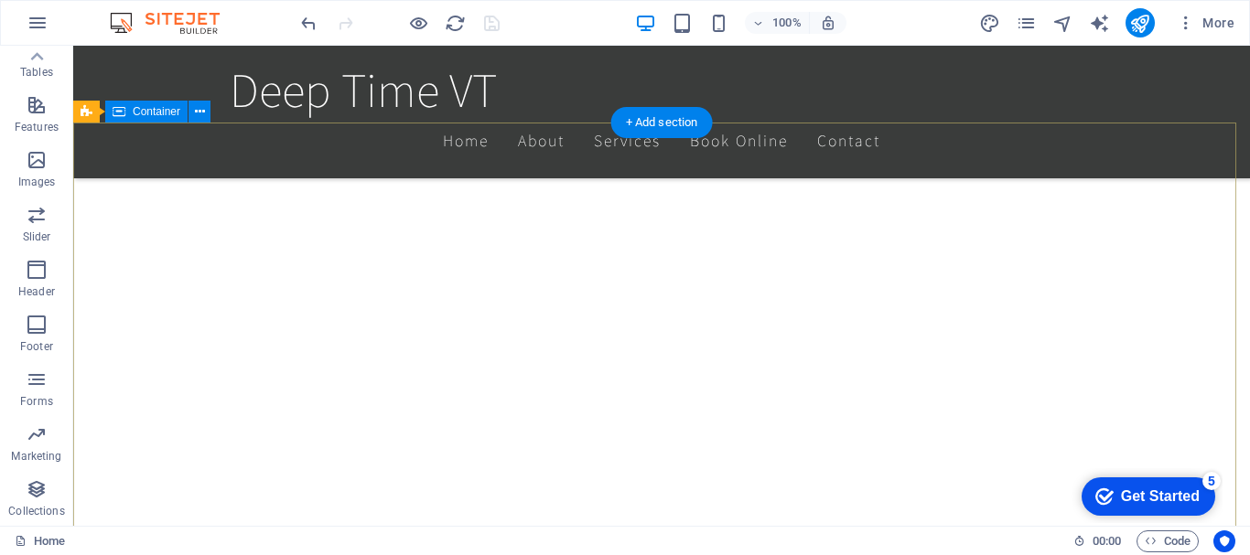
scroll to position [0, 0]
